Goal: Book appointment/travel/reservation

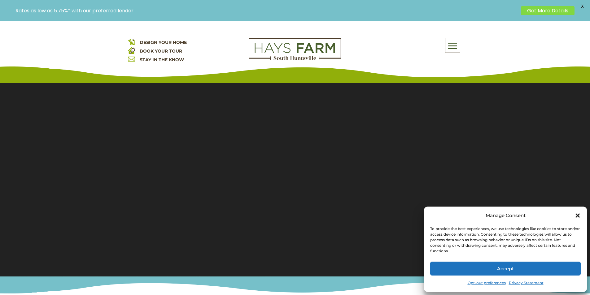
click at [516, 272] on button "Accept" at bounding box center [505, 269] width 150 height 14
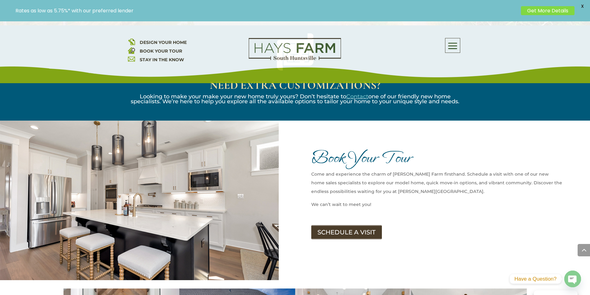
scroll to position [650, 0]
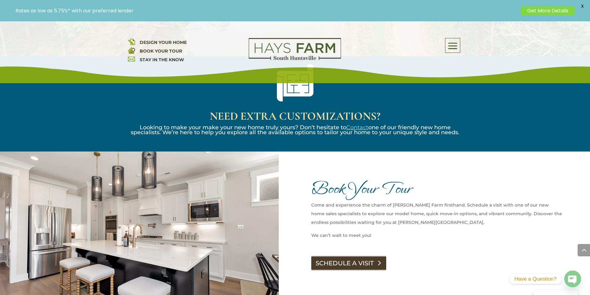
click at [337, 256] on link "SCHEDULE A VISIT" at bounding box center [348, 263] width 75 height 14
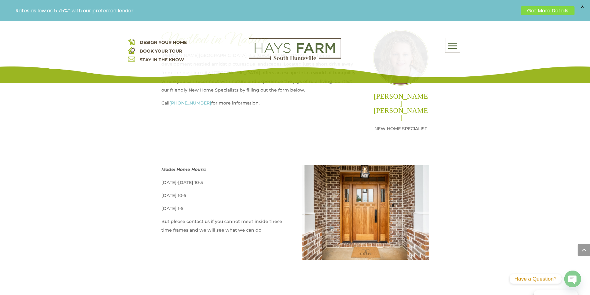
scroll to position [309, 0]
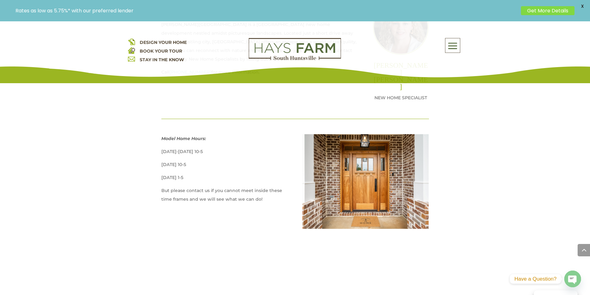
click at [195, 71] on div "DESIGN YOUR HOME BOOK YOUR TOUR STAY IN THE KNOW About Us Quick Move-in Homes A…" at bounding box center [295, 55] width 334 height 34
click at [193, 72] on div "DESIGN YOUR HOME BOOK YOUR TOUR STAY IN THE KNOW About Us Quick Move-in Homes A…" at bounding box center [295, 55] width 334 height 34
click at [196, 72] on div "DESIGN YOUR HOME BOOK YOUR TOUR STAY IN THE KNOW About Us Quick Move-in Homes A…" at bounding box center [295, 55] width 334 height 34
